Goal: Information Seeking & Learning: Compare options

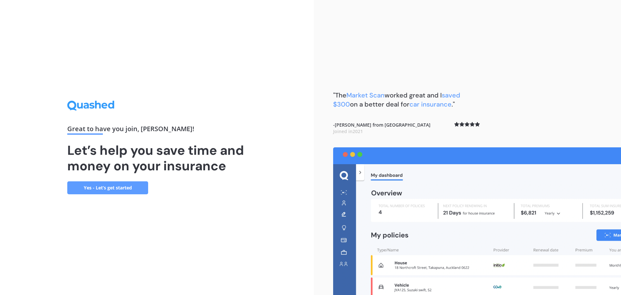
click at [110, 192] on link "Yes - Let’s get started" at bounding box center [107, 187] width 81 height 13
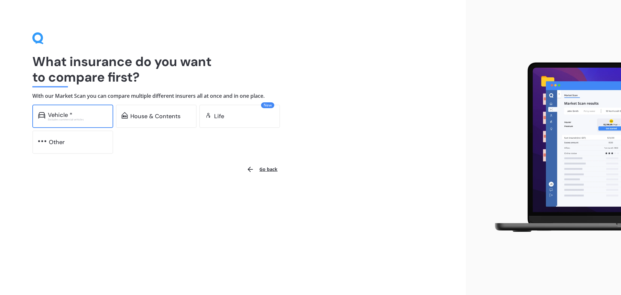
click at [74, 116] on div "Vehicle *" at bounding box center [77, 115] width 59 height 6
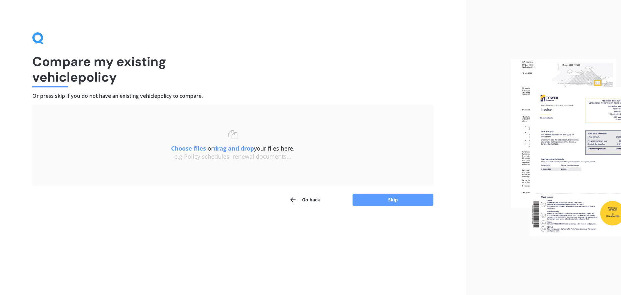
click at [61, 94] on h4 "Or press skip if you do not have an existing vehicle policy to compare." at bounding box center [232, 95] width 401 height 7
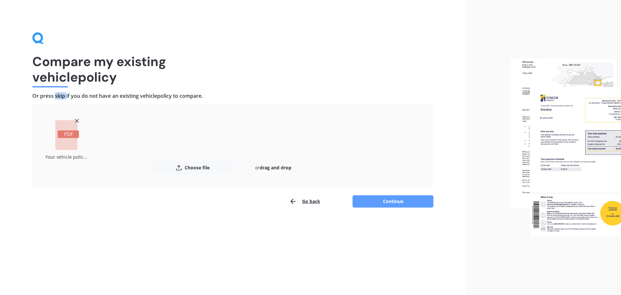
click at [389, 198] on button "Continue" at bounding box center [392, 201] width 81 height 12
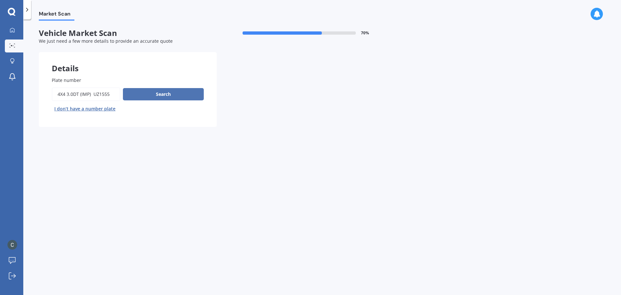
click at [166, 94] on button "Search" at bounding box center [163, 94] width 81 height 12
click at [72, 80] on span "Plate number" at bounding box center [66, 80] width 29 height 6
click at [72, 87] on input "Plate number" at bounding box center [86, 94] width 69 height 14
click at [57, 79] on span "Plate number" at bounding box center [66, 80] width 29 height 6
click at [57, 87] on input "Plate number" at bounding box center [86, 94] width 69 height 14
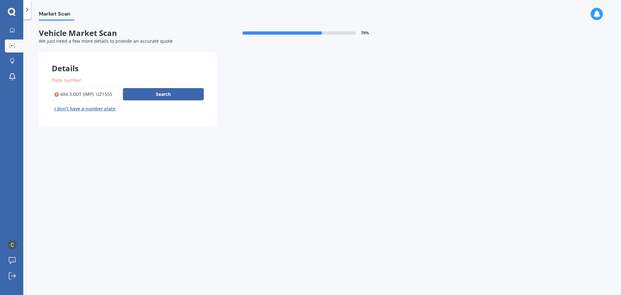
click at [103, 94] on input "Plate number" at bounding box center [86, 94] width 69 height 14
drag, startPoint x: 95, startPoint y: 93, endPoint x: -248, endPoint y: 86, distance: 342.4
click at [0, 86] on html "My Dashboard Market Scan Explore insurance Notifications [PERSON_NAME] Naish Su…" at bounding box center [310, 147] width 621 height 295
type input "UZ1555"
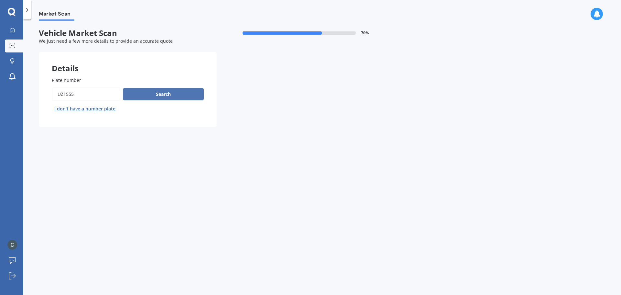
click at [182, 94] on button "Search" at bounding box center [163, 94] width 81 height 12
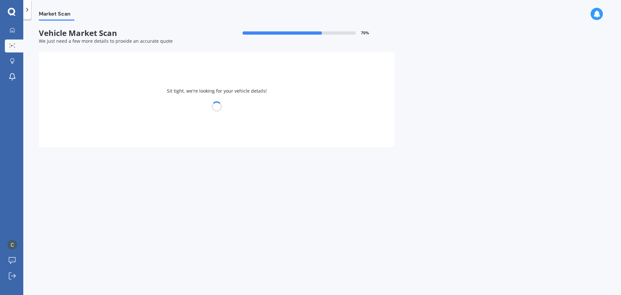
select select "TOYOTA"
select select "SURF"
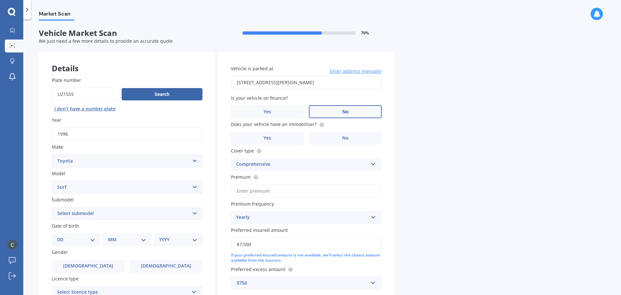
click at [345, 108] on label "No" at bounding box center [345, 111] width 73 height 13
click at [0, 0] on input "No" at bounding box center [0, 0] width 0 height 0
click at [346, 112] on span "No" at bounding box center [345, 111] width 6 height 5
click at [0, 0] on input "No" at bounding box center [0, 0] width 0 height 0
click at [266, 139] on span "Yes" at bounding box center [267, 137] width 8 height 5
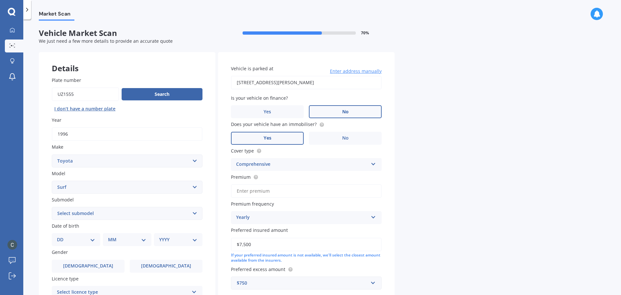
click at [0, 0] on input "Yes" at bounding box center [0, 0] width 0 height 0
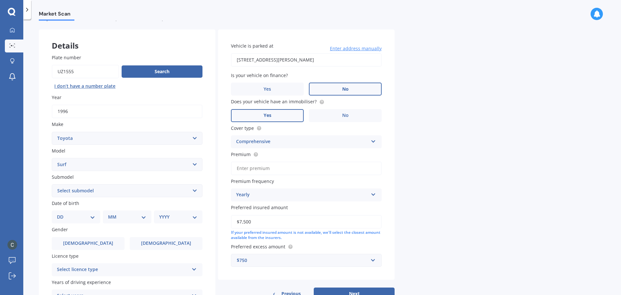
scroll to position [32, 0]
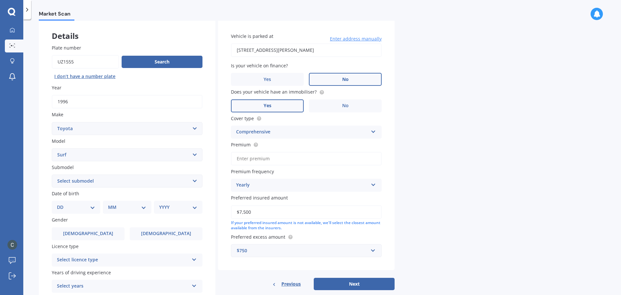
click at [247, 157] on input "Premium" at bounding box center [306, 159] width 151 height 14
click at [268, 160] on input "$750.00" at bounding box center [306, 159] width 151 height 14
type input "$750.00"
click at [357, 280] on button "Next" at bounding box center [354, 283] width 81 height 12
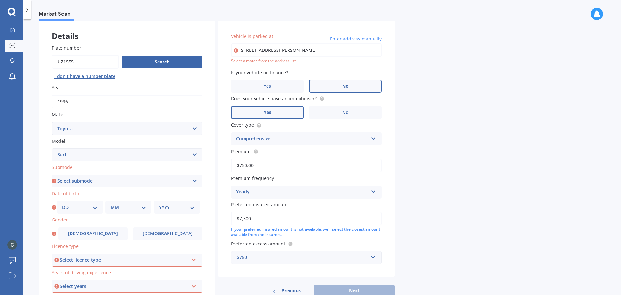
click at [71, 181] on select "Select submodel (All other) 2.4 Diesel Non-Turbo 2.4 Petrol 2.7 Diesel Non-Turb…" at bounding box center [127, 180] width 151 height 13
select select "3.0 DIESEL TURBO"
click at [52, 174] on select "Select submodel (All other) 2.4 Diesel Non-Turbo 2.4 Petrol 2.7 Diesel Non-Turb…" at bounding box center [127, 180] width 151 height 13
click at [163, 233] on span "[DEMOGRAPHIC_DATA]" at bounding box center [167, 232] width 51 height 5
click at [0, 0] on input "[DEMOGRAPHIC_DATA]" at bounding box center [0, 0] width 0 height 0
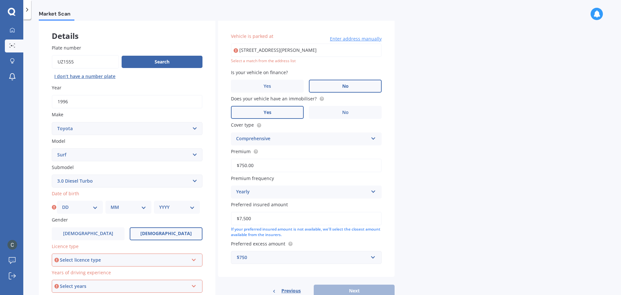
click at [96, 208] on select "DD 01 02 03 04 05 06 07 08 09 10 11 12 13 14 15 16 17 18 19 20 21 22 23 24 25 2…" at bounding box center [80, 206] width 36 height 7
select select "13"
click at [62, 203] on select "DD 01 02 03 04 05 06 07 08 09 10 11 12 13 14 15 16 17 18 19 20 21 22 23 24 25 2…" at bounding box center [80, 206] width 36 height 7
click at [128, 207] on select "MM 01 02 03 04 05 06 07 08 09 10 11 12" at bounding box center [129, 206] width 36 height 7
select select "09"
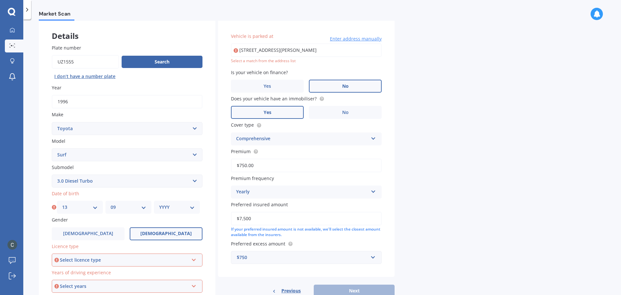
click at [111, 203] on select "MM 01 02 03 04 05 06 07 08 09 10 11 12" at bounding box center [129, 206] width 36 height 7
click at [178, 206] on select "YYYY 2025 2024 2023 2022 2021 2020 2019 2018 2017 2016 2015 2014 2013 2012 2011…" at bounding box center [177, 206] width 36 height 7
select select "1973"
click at [159, 203] on select "YYYY 2025 2024 2023 2022 2021 2020 2019 2018 2017 2016 2015 2014 2013 2012 2011…" at bounding box center [177, 206] width 36 height 7
click at [80, 259] on div "Select licence type" at bounding box center [124, 259] width 129 height 7
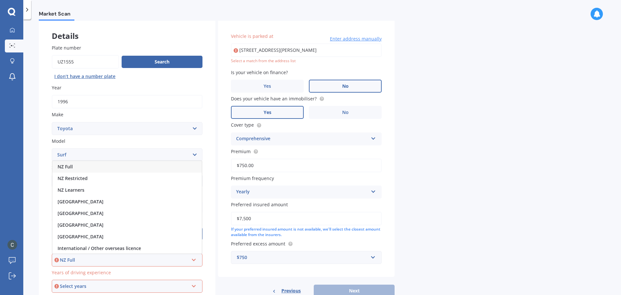
click at [64, 166] on span "NZ Full" at bounding box center [65, 166] width 15 height 6
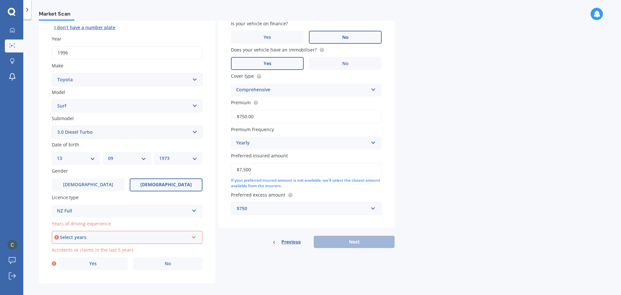
scroll to position [86, 0]
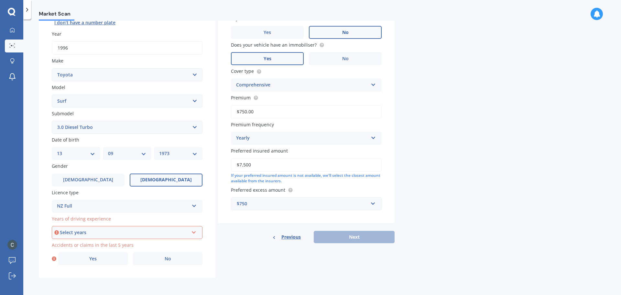
click at [101, 232] on div "Select years" at bounding box center [124, 232] width 129 height 7
click at [73, 174] on span "5 or more years" at bounding box center [75, 173] width 35 height 6
click at [166, 256] on span "No" at bounding box center [168, 258] width 6 height 5
click at [0, 0] on input "No" at bounding box center [0, 0] width 0 height 0
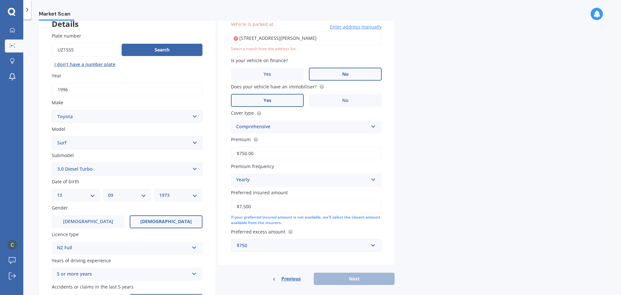
type input "[STREET_ADDRESS][PERSON_NAME]"
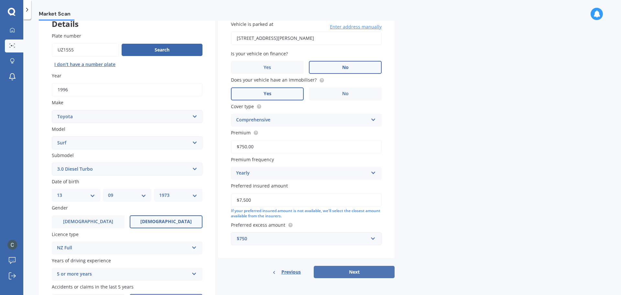
click at [355, 273] on button "Next" at bounding box center [354, 271] width 81 height 12
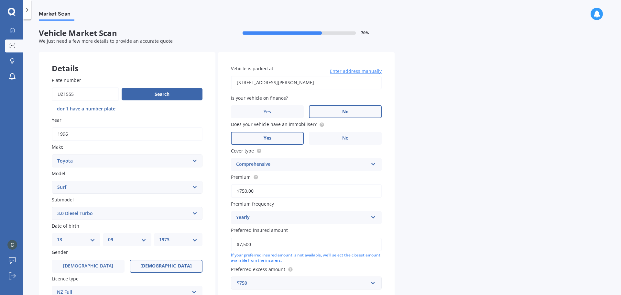
select select "13"
select select "09"
select select "1973"
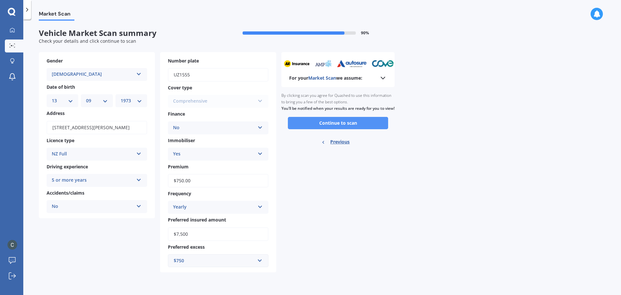
click at [342, 129] on button "Continue to scan" at bounding box center [338, 123] width 100 height 12
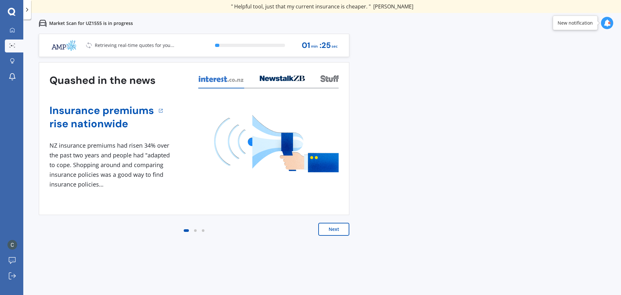
click at [336, 231] on button "Next" at bounding box center [333, 228] width 31 height 13
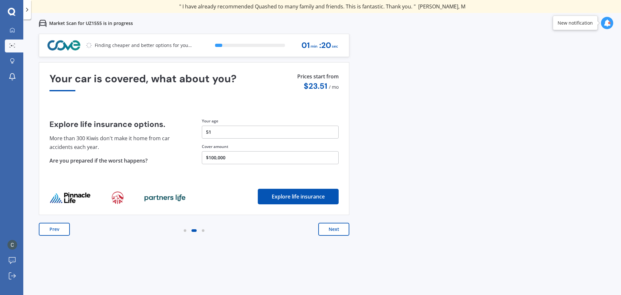
click at [338, 230] on button "Next" at bounding box center [333, 228] width 31 height 13
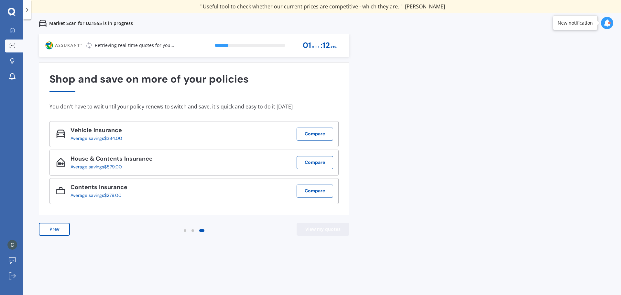
click at [327, 230] on button "View my quotes" at bounding box center [322, 228] width 53 height 13
click at [317, 134] on button "Compare" at bounding box center [314, 133] width 37 height 13
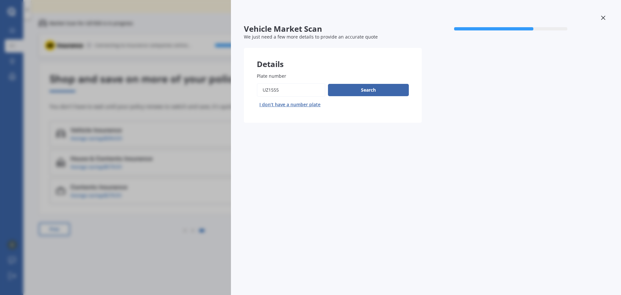
click at [603, 18] on icon at bounding box center [603, 18] width 5 height 5
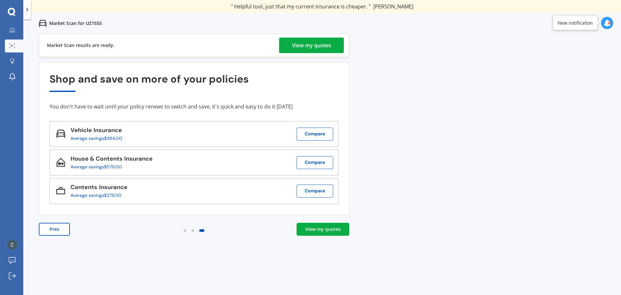
click at [327, 229] on div "View my quotes" at bounding box center [322, 229] width 35 height 6
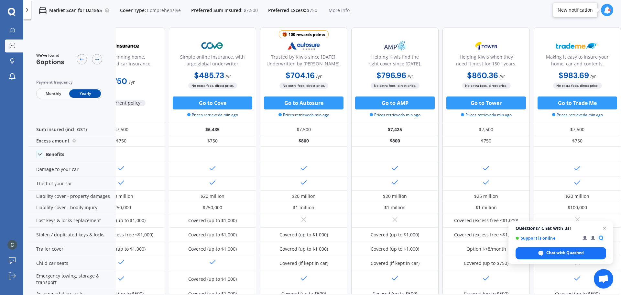
scroll to position [0, 41]
